Goal: Navigation & Orientation: Find specific page/section

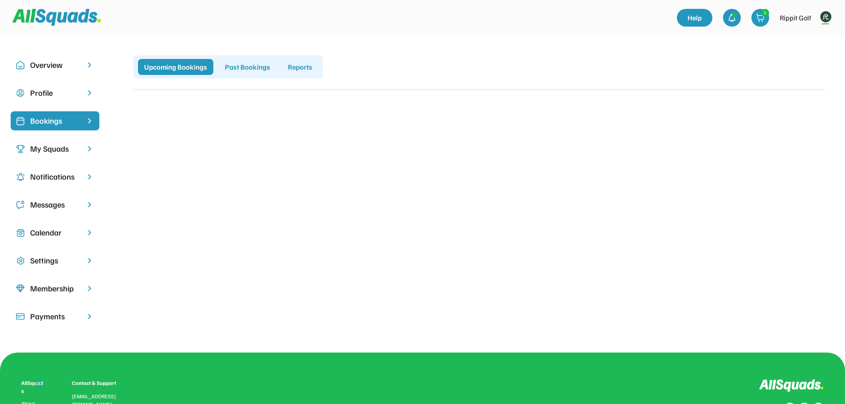
click at [825, 16] on img at bounding box center [826, 18] width 18 height 18
click at [801, 40] on link "Profile" at bounding box center [814, 39] width 52 height 18
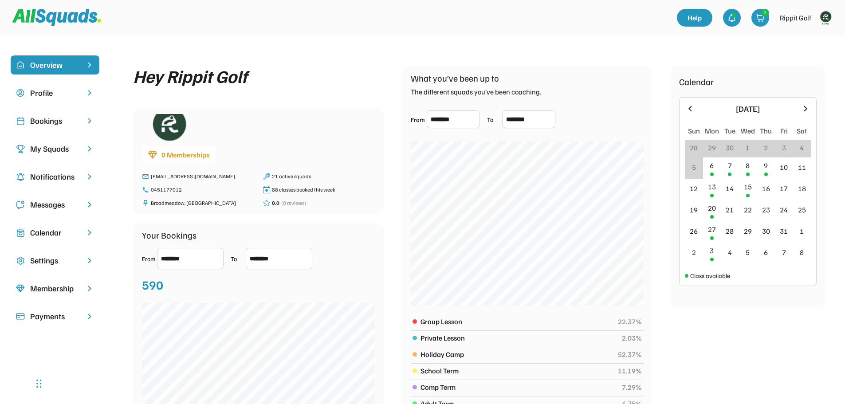
click at [53, 122] on div "Bookings" at bounding box center [55, 121] width 50 height 12
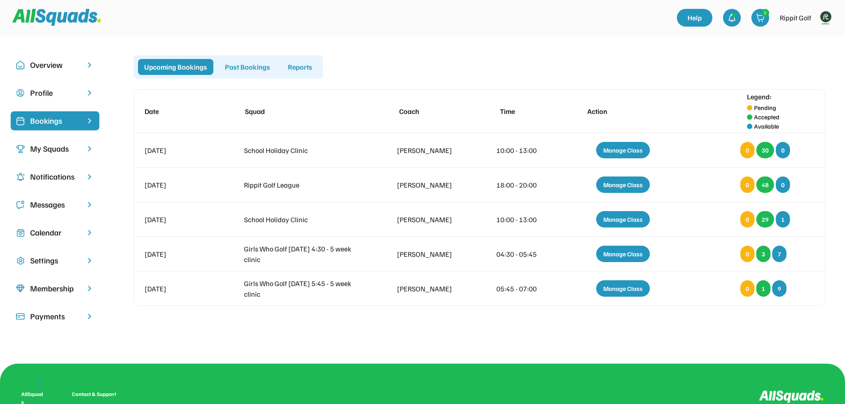
click at [48, 154] on div "My Squads" at bounding box center [55, 149] width 50 height 12
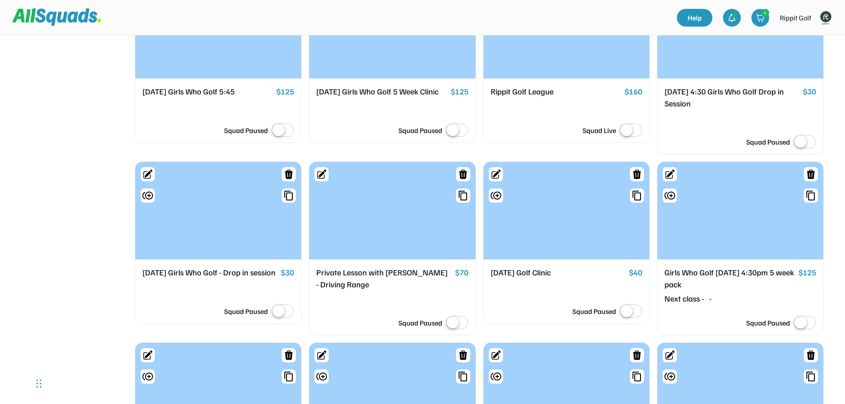
scroll to position [666, 0]
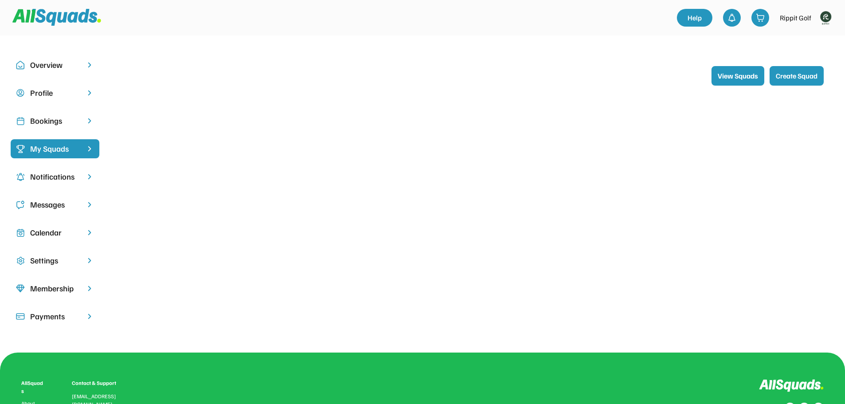
scroll to position [126, 0]
